Goal: Information Seeking & Learning: Learn about a topic

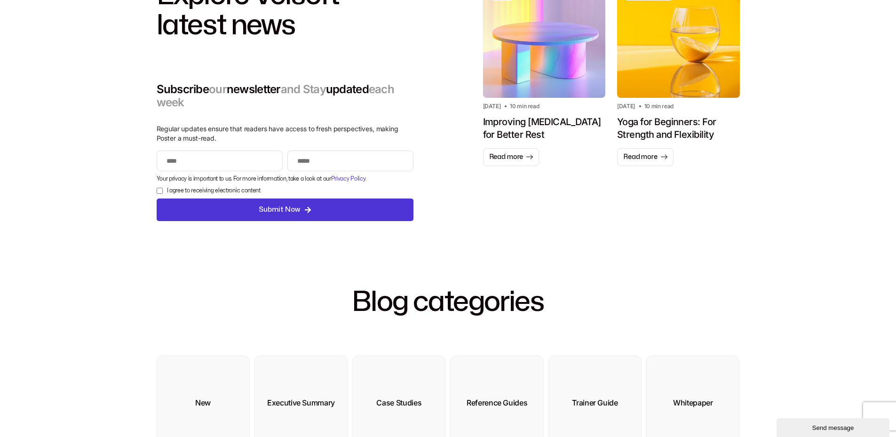
scroll to position [235, 0]
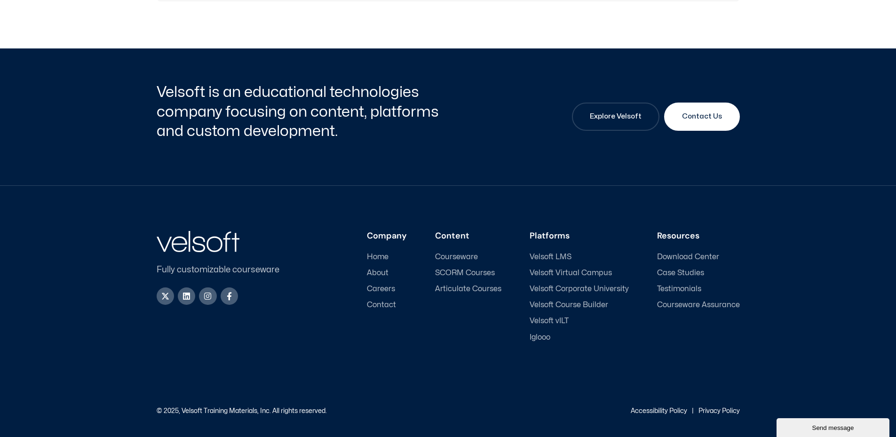
scroll to position [633, 0]
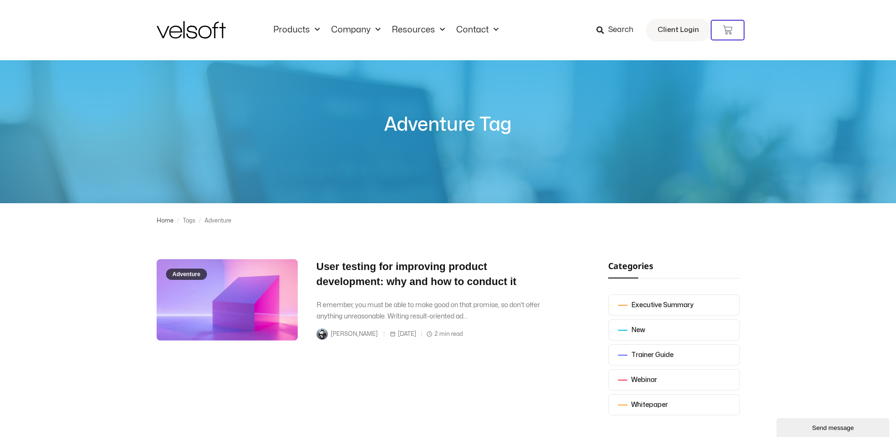
drag, startPoint x: 830, startPoint y: 285, endPoint x: 554, endPoint y: 289, distance: 275.7
click at [830, 285] on div "Adventure User testing for improving product development: why and how to conduc…" at bounding box center [448, 410] width 896 height 302
click at [368, 272] on link "User testing for improving product development: why and how to conduct it" at bounding box center [417, 274] width 200 height 27
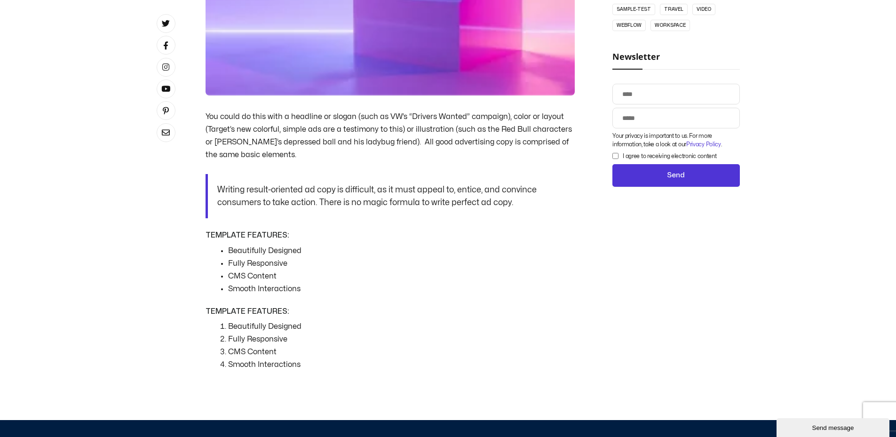
scroll to position [753, 0]
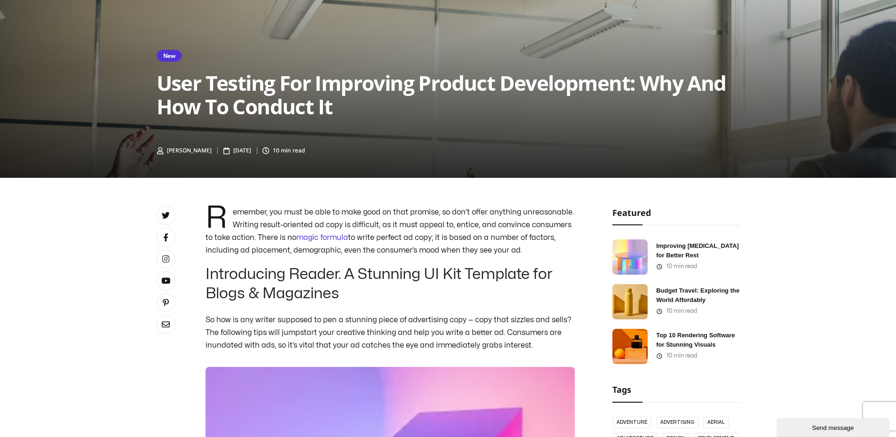
scroll to position [0, 0]
